Goal: Transaction & Acquisition: Purchase product/service

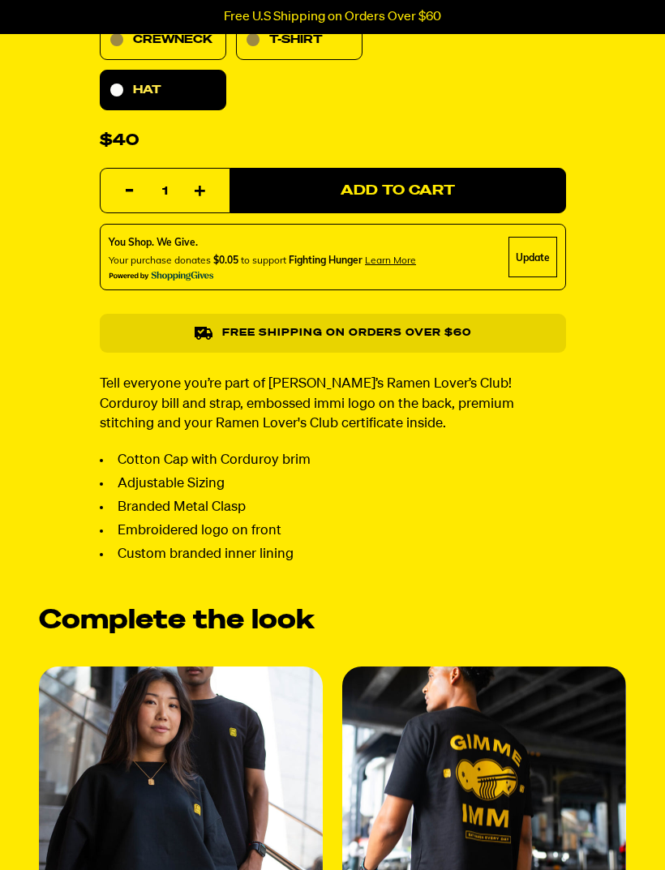
select select "subscription frequency"
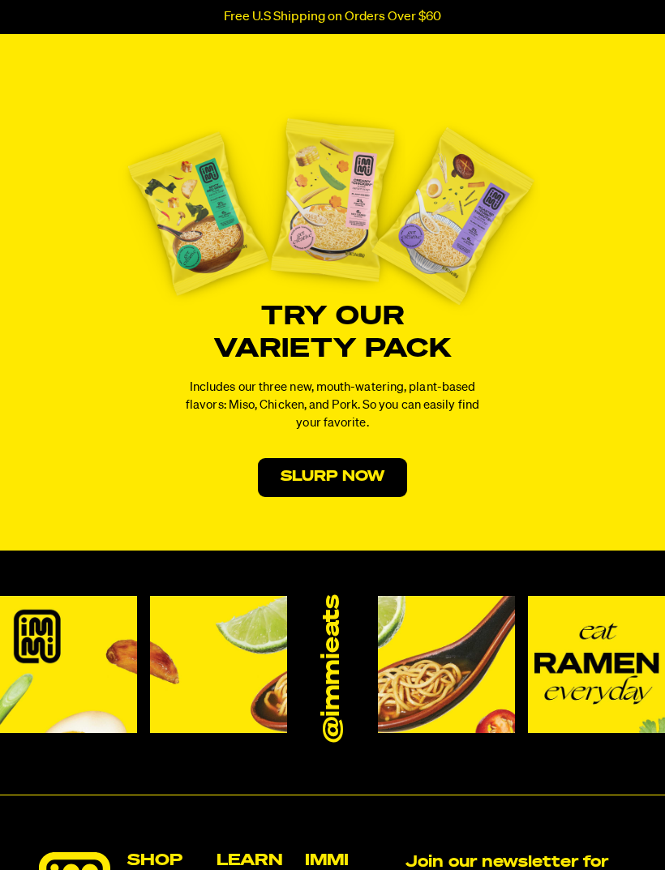
scroll to position [2916, 0]
click at [342, 477] on link "Slurp Now" at bounding box center [332, 477] width 149 height 39
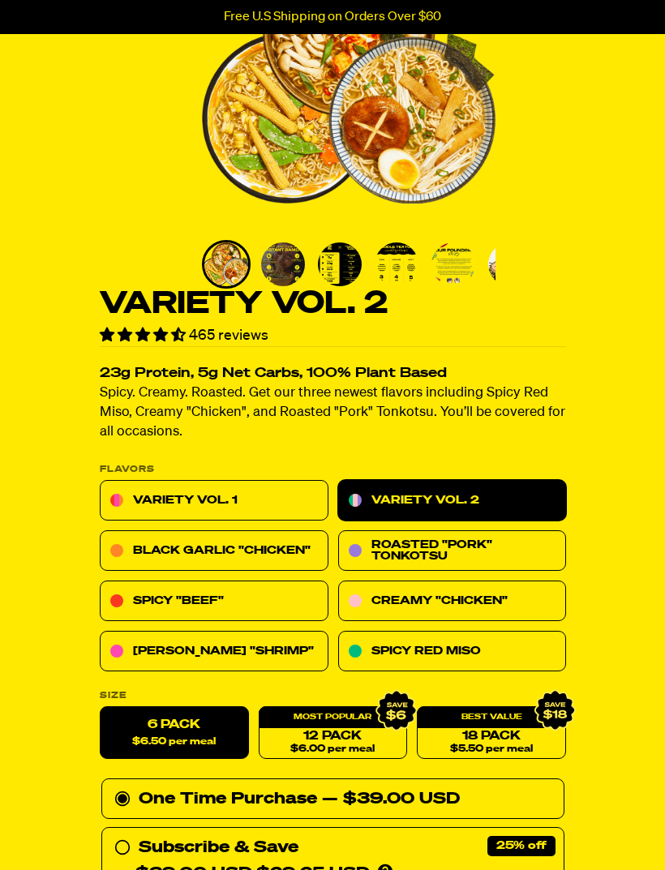
scroll to position [198, 0]
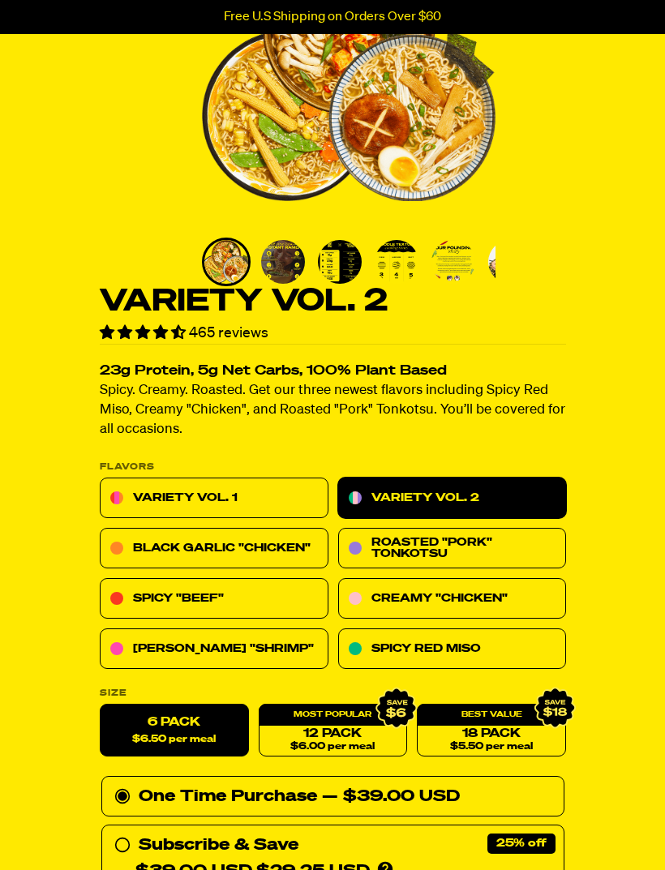
click at [243, 488] on link "Variety Vol. 1" at bounding box center [214, 499] width 229 height 41
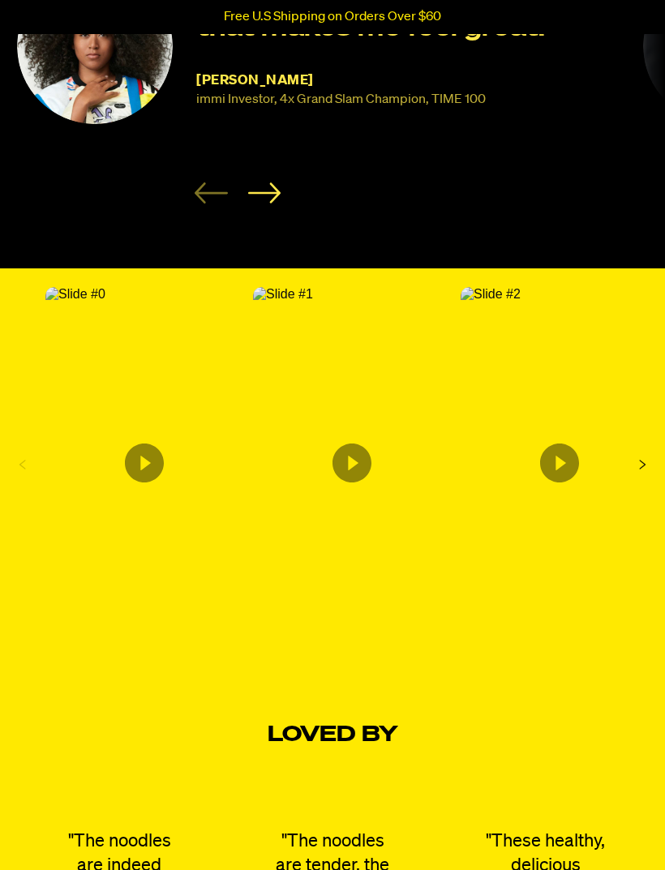
scroll to position [3068, 0]
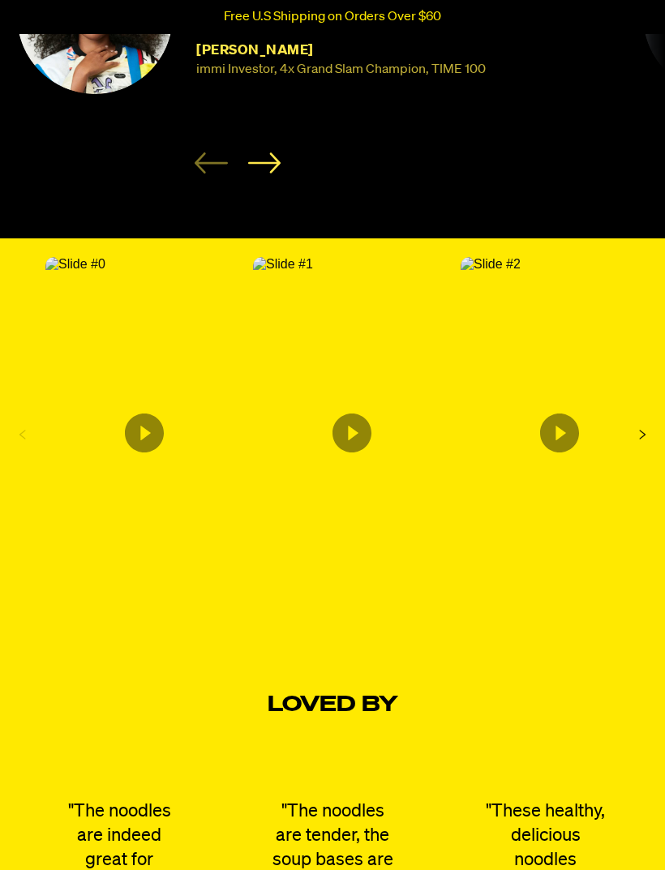
click at [144, 430] on icon "Content from Archive App" at bounding box center [144, 433] width 39 height 39
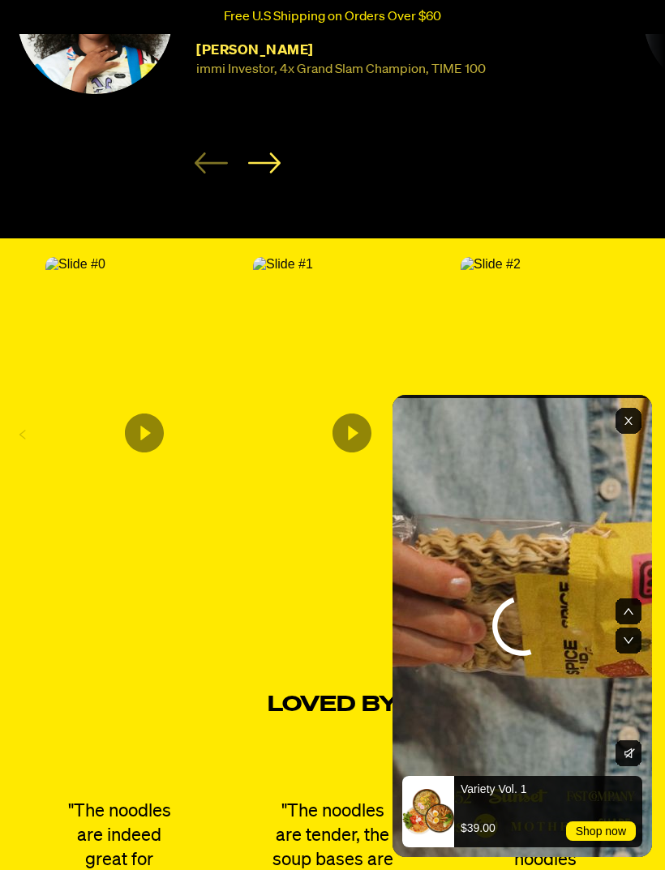
click at [354, 420] on icon "Content from Archive App" at bounding box center [352, 433] width 39 height 39
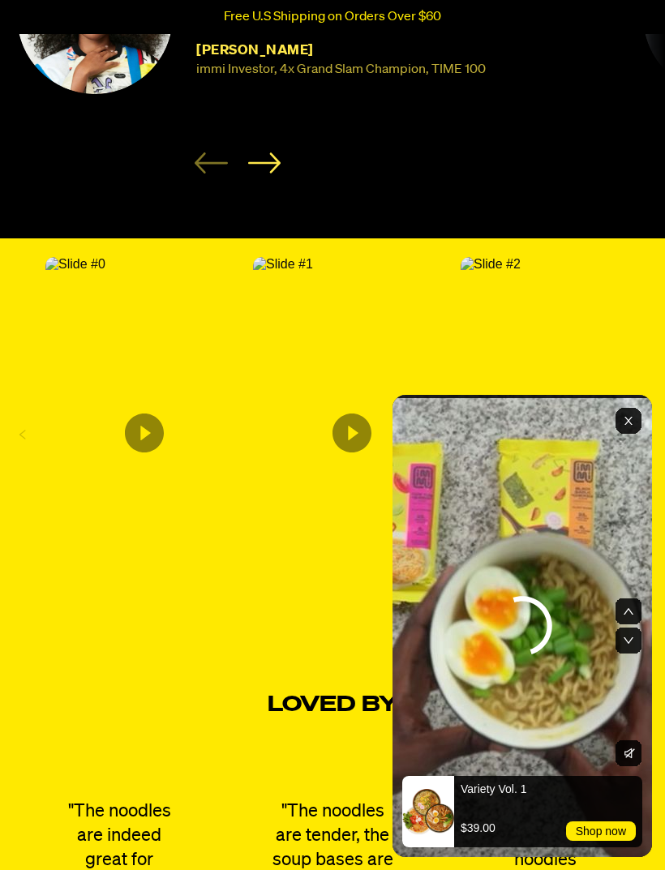
click at [521, 272] on img "Content from Archive App" at bounding box center [491, 264] width 60 height 15
click at [70, 125] on li "[PERSON_NAME] immi Investor, 4x Grand Slam Champion, TIME 100 "immi is my go to…" at bounding box center [319, 55] width 607 height 235
